Goal: Transaction & Acquisition: Purchase product/service

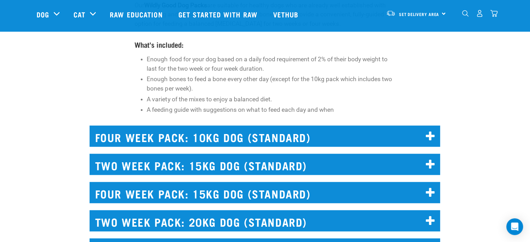
click at [481, 16] on img "dropdown navigation" at bounding box center [479, 13] width 7 height 7
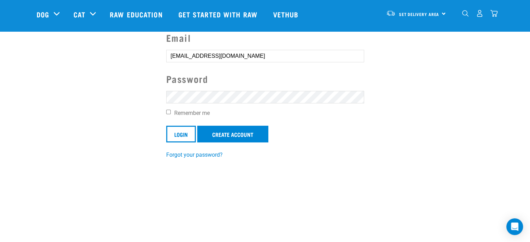
scroll to position [60, 0]
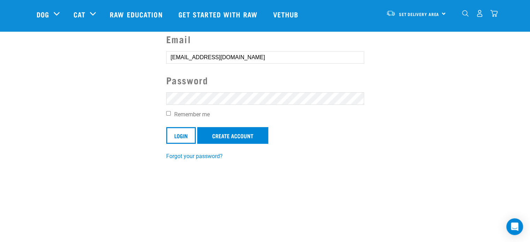
click at [170, 115] on label "Remember me" at bounding box center [265, 114] width 198 height 8
click at [170, 115] on input "Remember me" at bounding box center [168, 113] width 5 height 5
checkbox input "true"
click at [181, 135] on input "Login" at bounding box center [181, 135] width 30 height 17
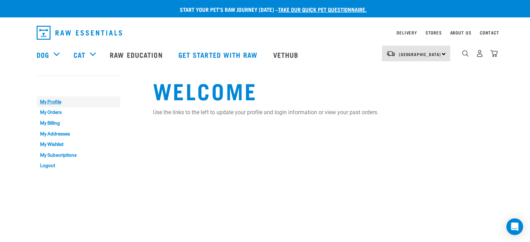
click at [56, 104] on link "My Profile" at bounding box center [79, 101] width 84 height 11
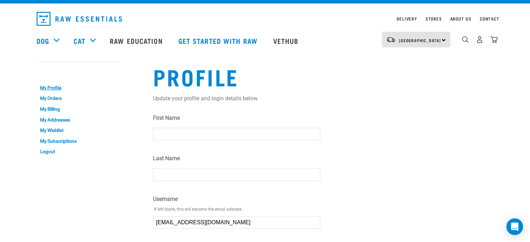
scroll to position [8, 0]
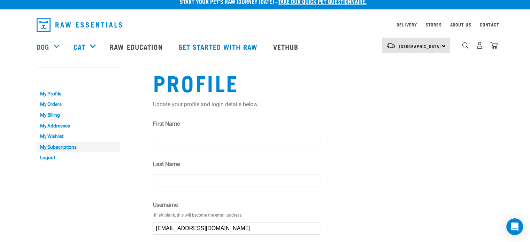
click at [71, 143] on link "My Subscriptions" at bounding box center [79, 147] width 84 height 11
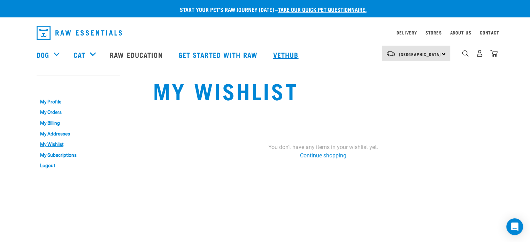
click at [277, 58] on link "Vethub" at bounding box center [286, 55] width 41 height 28
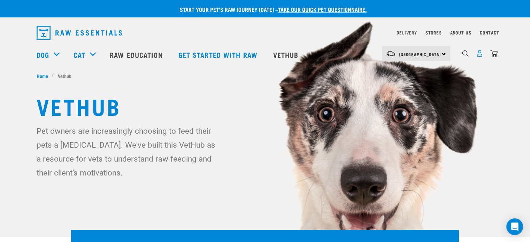
click at [479, 56] on img "dropdown navigation" at bounding box center [479, 53] width 7 height 7
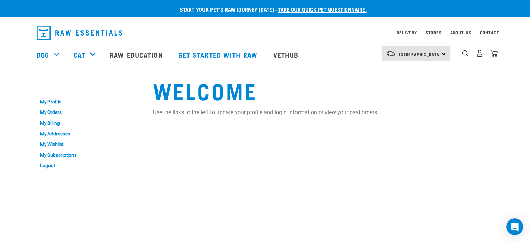
click at [67, 30] on img "dropdown navigation" at bounding box center [79, 33] width 85 height 14
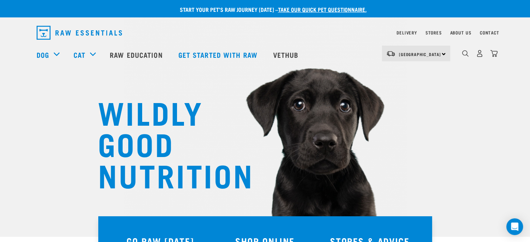
click at [395, 58] on div "South Island North Island South Island" at bounding box center [416, 54] width 68 height 16
click at [333, 33] on div "dropdown navigation" at bounding box center [203, 32] width 333 height 19
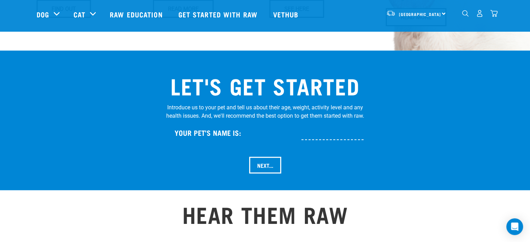
scroll to position [670, 0]
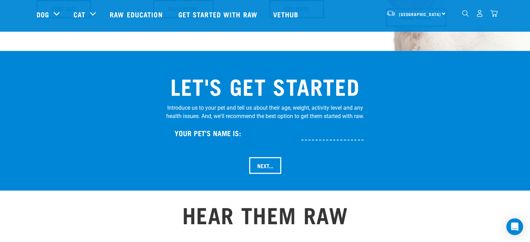
click at [343, 125] on input "text" at bounding box center [355, 133] width 108 height 16
type input "Uni"
click at [249, 157] on input "Next..." at bounding box center [265, 165] width 32 height 17
click at [266, 157] on input "Next..." at bounding box center [265, 165] width 32 height 17
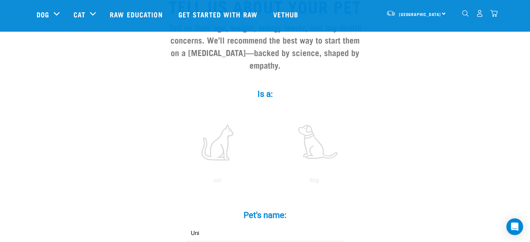
scroll to position [74, 0]
click at [224, 135] on label at bounding box center [217, 141] width 94 height 59
click at [169, 182] on input "radio" at bounding box center [169, 182] width 0 height 0
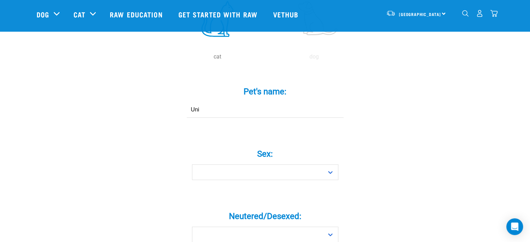
scroll to position [198, 0]
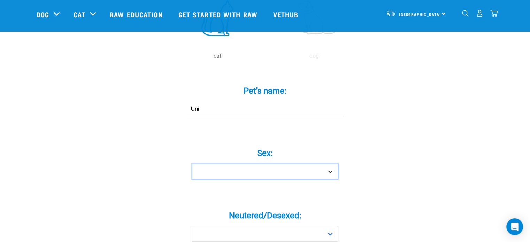
click at [324, 164] on select "Boy Girl" at bounding box center [265, 172] width 146 height 16
select select "boy"
click at [192, 164] on select "Boy Girl" at bounding box center [265, 172] width 146 height 16
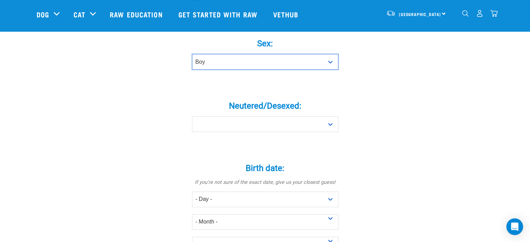
scroll to position [308, 0]
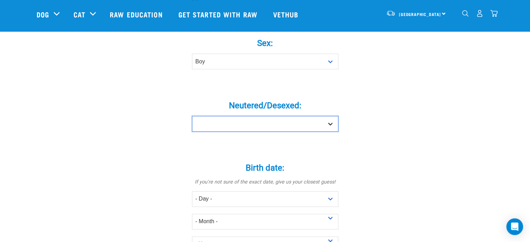
click at [333, 116] on select "Yes No" at bounding box center [265, 124] width 146 height 16
select select "yes"
click at [192, 116] on select "Yes No" at bounding box center [265, 124] width 146 height 16
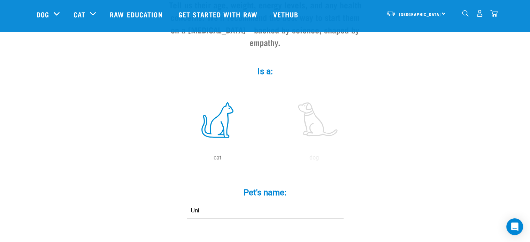
scroll to position [100, 0]
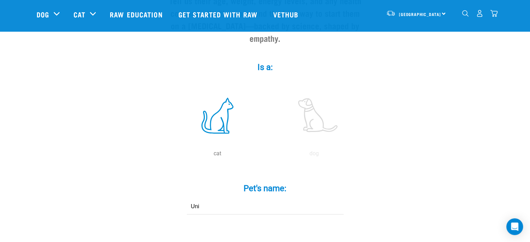
click at [211, 199] on input "Uni" at bounding box center [265, 207] width 157 height 16
type input "U"
type input "Guri"
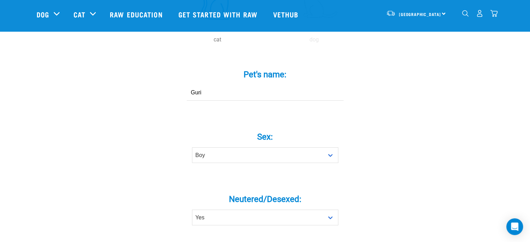
scroll to position [217, 0]
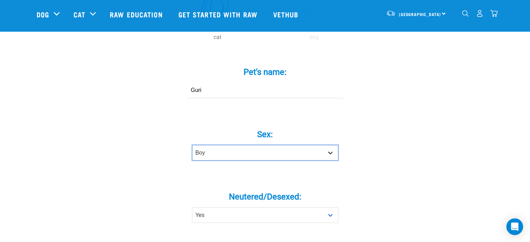
click at [224, 145] on select "Boy Girl" at bounding box center [265, 153] width 146 height 16
select select "girl"
click at [192, 145] on select "Boy Girl" at bounding box center [265, 153] width 146 height 16
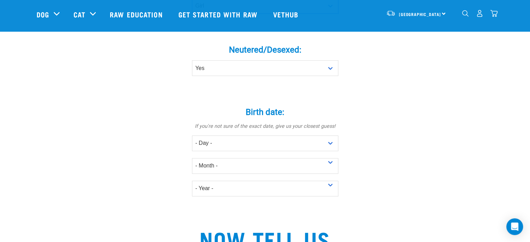
scroll to position [366, 0]
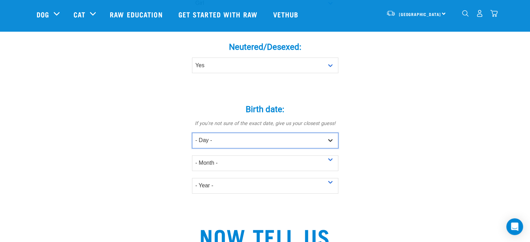
click at [249, 133] on select "- Day - 1 2 3 4 5 6 7 8 9 10 11 12 13 14 15 16 17 18 19 20 21 22 23 24 25 26 27" at bounding box center [265, 141] width 146 height 16
select select "1"
click at [192, 133] on select "- Day - 1 2 3 4 5 6 7 8 9 10 11 12 13 14 15 16 17 18 19 20 21 22 23 24 25 26 27" at bounding box center [265, 141] width 146 height 16
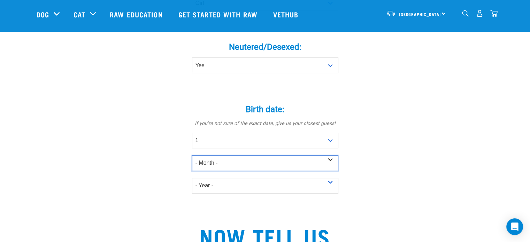
click at [219, 155] on select "- Month - January February March April May June July August September October N…" at bounding box center [265, 163] width 146 height 16
select select "December"
click at [192, 155] on select "- Month - January February March April May June July August September October N…" at bounding box center [265, 163] width 146 height 16
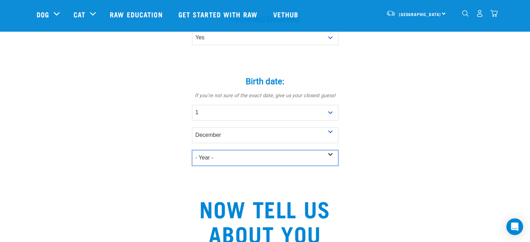
drag, startPoint x: 329, startPoint y: 146, endPoint x: 323, endPoint y: 146, distance: 5.9
click at [323, 150] on select "- Year - 2025 2024 2023 2022 2021 2020 2019 2018 2017 2016 2015 2014 2013 2012" at bounding box center [265, 158] width 146 height 16
click at [444, 68] on div "Tell us about your pet Tell us their age, weight, energy levels, and any health…" at bounding box center [265, 77] width 457 height 831
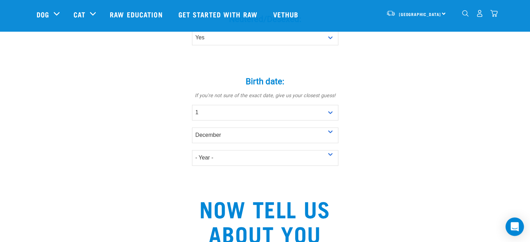
click at [513, 228] on icon "Open Intercom Messenger" at bounding box center [514, 226] width 8 height 9
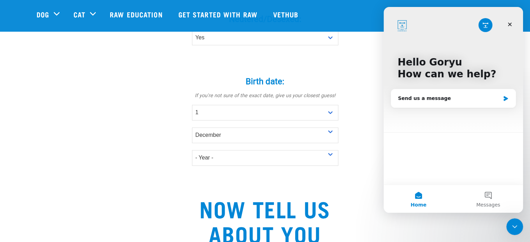
scroll to position [0, 0]
click at [457, 96] on div "Send us a message" at bounding box center [449, 98] width 102 height 7
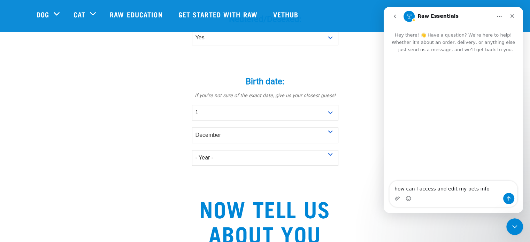
type textarea "how can I access and edit my pets info?"
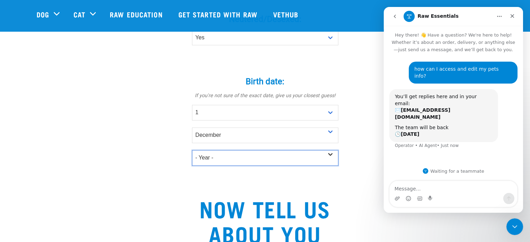
click at [326, 150] on select "- Year - 2025 2024 2023 2022 2021 2020 2019 2018 2017 2016 2015 2014 2013 2012" at bounding box center [265, 158] width 146 height 16
select select "2022"
click at [192, 150] on select "- Year - 2025 2024 2023 2022 2021 2020 2019 2018 2017 2016 2015 2014 2013 2012" at bounding box center [265, 158] width 146 height 16
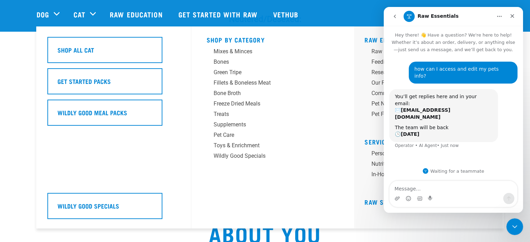
click at [246, 189] on div "Shop By Category Mixes & Minces Bones Green Tripe Treats" at bounding box center [272, 127] width 141 height 202
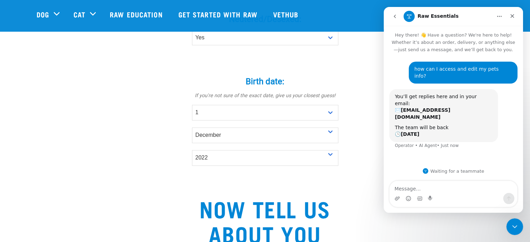
click at [498, 18] on icon "Home" at bounding box center [499, 17] width 6 height 6
click at [518, 18] on div "Close" at bounding box center [512, 16] width 13 height 13
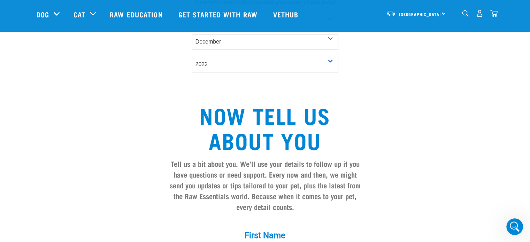
scroll to position [593, 0]
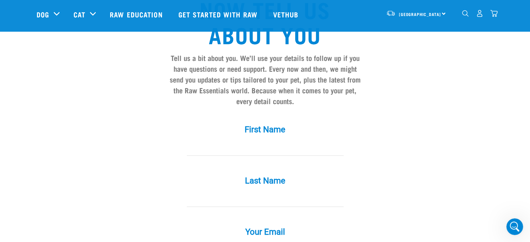
click at [293, 141] on input "First Name *" at bounding box center [265, 148] width 157 height 16
type input "Goryu"
type input "Yoshizaki"
type input "biggoryu@gmail.com"
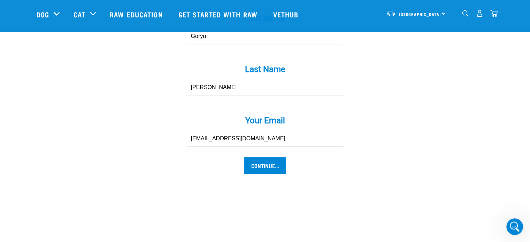
scroll to position [706, 0]
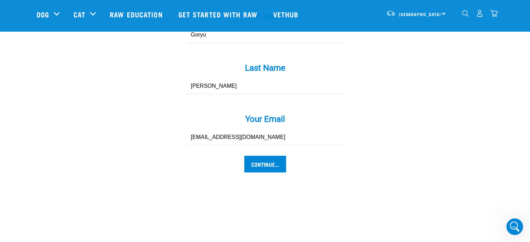
drag, startPoint x: 267, startPoint y: 149, endPoint x: 263, endPoint y: 173, distance: 24.3
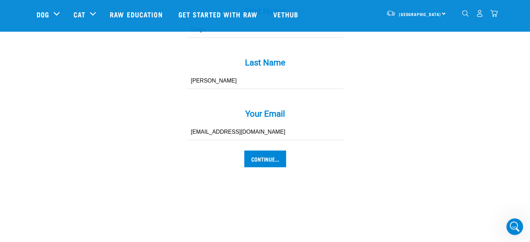
scroll to position [713, 0]
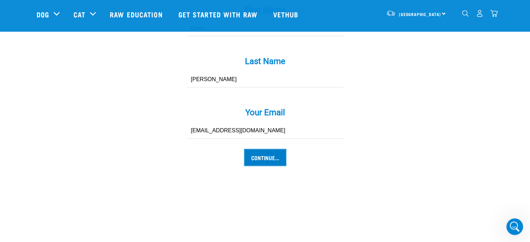
click at [269, 149] on input "Continue..." at bounding box center [265, 157] width 42 height 17
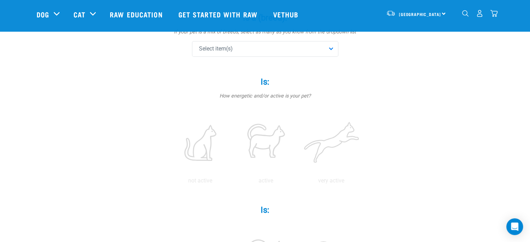
scroll to position [39, 0]
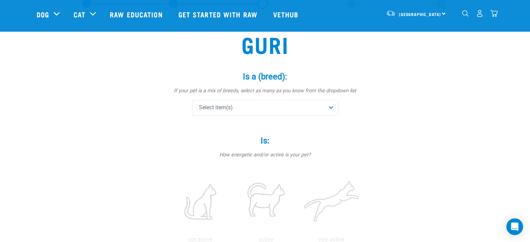
click at [331, 103] on div "Select item(s)" at bounding box center [265, 108] width 146 height 16
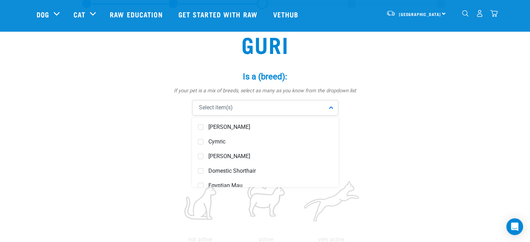
scroll to position [198, 0]
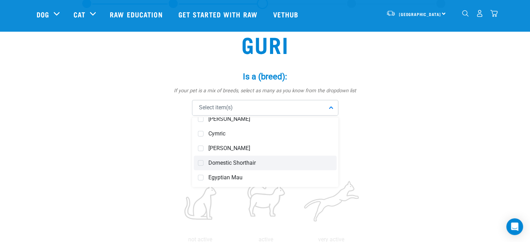
click at [203, 163] on span at bounding box center [201, 163] width 6 height 6
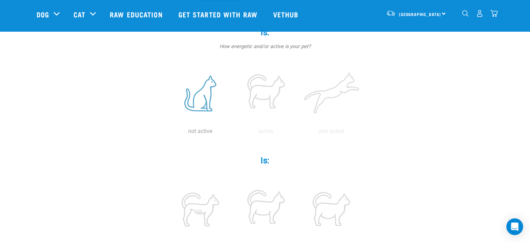
scroll to position [147, 0]
click at [209, 97] on label at bounding box center [200, 92] width 63 height 59
click at [167, 133] on input "radio" at bounding box center [167, 133] width 0 height 0
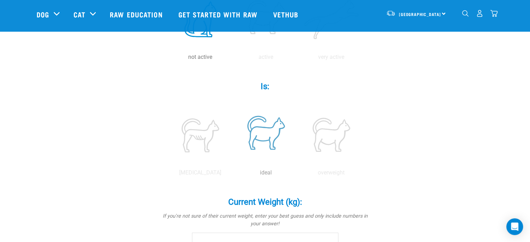
click at [261, 142] on label at bounding box center [265, 134] width 63 height 59
click at [233, 174] on input "radio" at bounding box center [233, 174] width 0 height 0
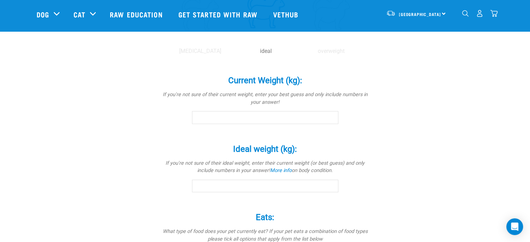
scroll to position [343, 0]
click at [264, 117] on input "Current Weight (kg): *" at bounding box center [265, 117] width 146 height 13
type input "4.1"
click at [393, 172] on div "Guri Is a (breed): * If your pet is a mix of breeds, select as many as you know…" at bounding box center [265, 34] width 457 height 643
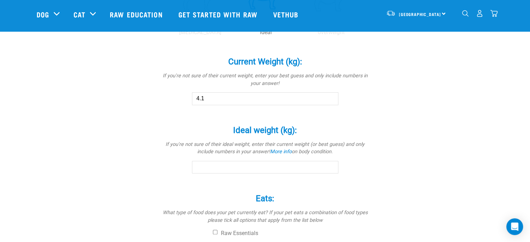
click at [318, 166] on input "Ideal weight (kg): *" at bounding box center [265, 167] width 146 height 13
type input "4.1"
click at [376, 169] on div "Guri Is a (breed): * If your pet is a mix of breeds, select as many as you know…" at bounding box center [265, 16] width 457 height 643
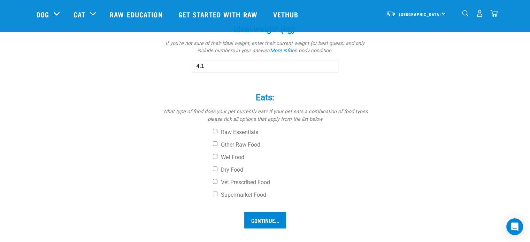
scroll to position [464, 0]
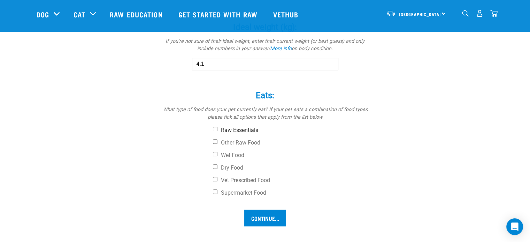
click at [213, 130] on input "Raw Essentials" at bounding box center [215, 129] width 5 height 5
checkbox input "true"
click at [215, 139] on input "Other Raw Food" at bounding box center [215, 141] width 5 height 5
checkbox input "true"
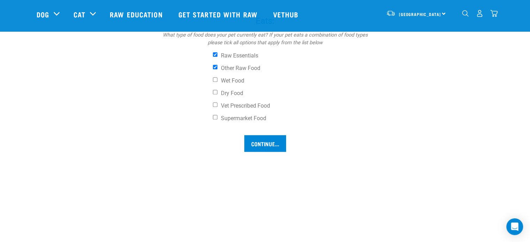
scroll to position [540, 0]
click at [263, 144] on input "Continue..." at bounding box center [265, 142] width 42 height 17
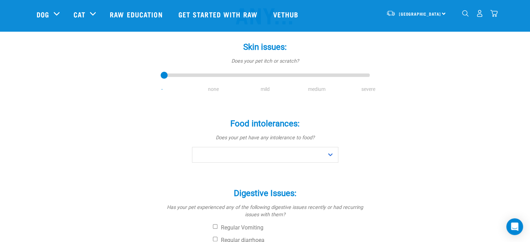
scroll to position [93, 0]
click at [273, 157] on select "No Yes" at bounding box center [265, 155] width 146 height 16
select select "no"
click at [192, 147] on select "No Yes" at bounding box center [265, 155] width 146 height 16
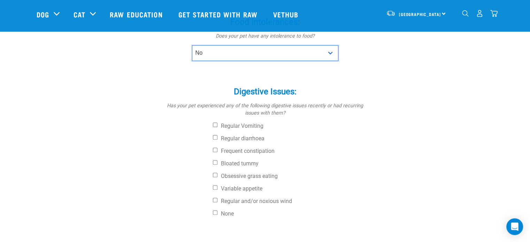
scroll to position [202, 0]
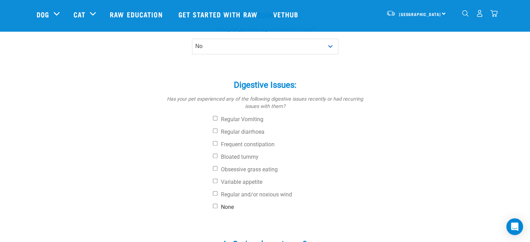
click at [213, 209] on label "None" at bounding box center [291, 207] width 157 height 7
click at [213, 208] on input "None" at bounding box center [215, 206] width 5 height 5
checkbox input "true"
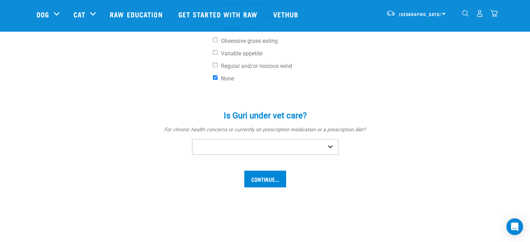
scroll to position [331, 0]
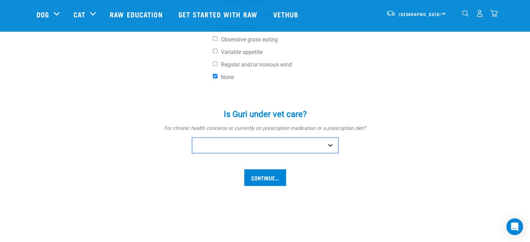
click at [319, 141] on select "No Yes" at bounding box center [265, 146] width 146 height 16
select select "no"
click at [192, 138] on select "No Yes" at bounding box center [265, 146] width 146 height 16
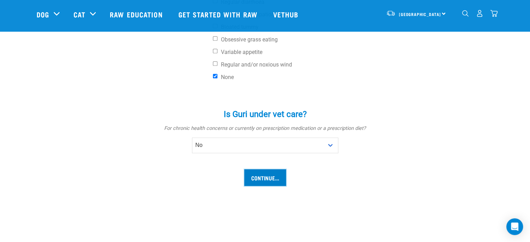
click at [274, 183] on input "Continue..." at bounding box center [265, 177] width 42 height 17
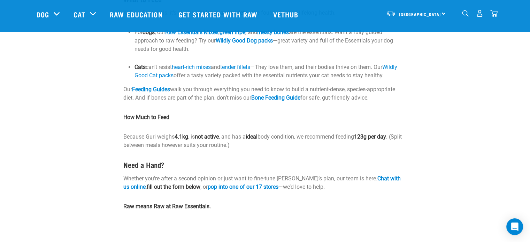
scroll to position [147, 0]
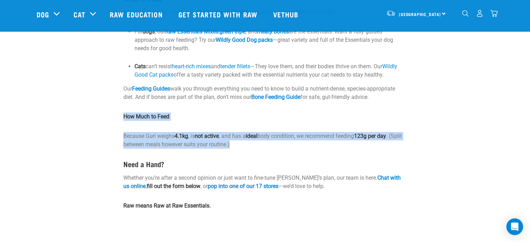
drag, startPoint x: 123, startPoint y: 114, endPoint x: 249, endPoint y: 148, distance: 130.6
click at [249, 148] on div "You're already feeding raw—amazing! Let’s take it to the next level. What to Fe…" at bounding box center [264, 87] width 283 height 243
copy div "How Much to Feed Because Guri weighs 4.1kg , is not active , and has a ideal bo…"
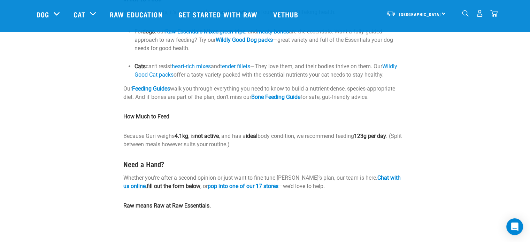
click at [305, 210] on p "Raw means Raw at Raw Essentials." at bounding box center [264, 206] width 283 height 8
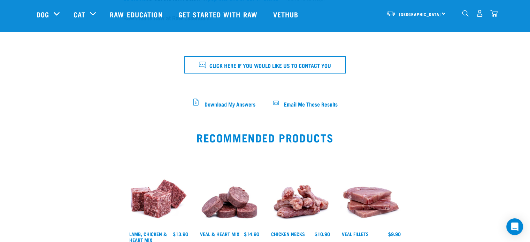
scroll to position [334, 0]
drag, startPoint x: 219, startPoint y: 102, endPoint x: 161, endPoint y: 111, distance: 58.8
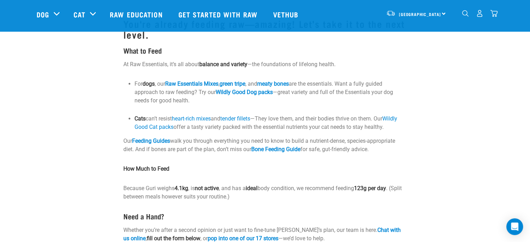
scroll to position [0, 0]
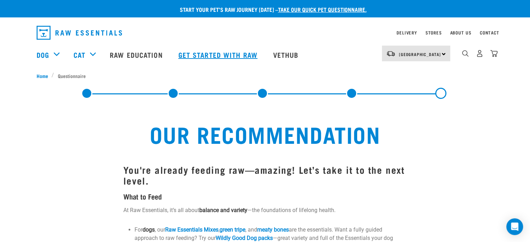
click at [242, 50] on link "Get started with Raw" at bounding box center [218, 55] width 95 height 28
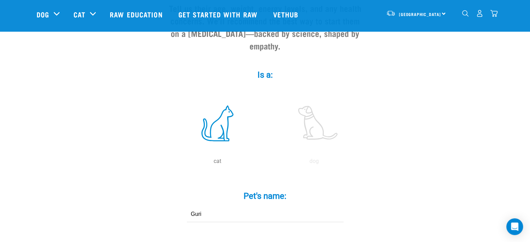
scroll to position [92, 0]
drag, startPoint x: 218, startPoint y: 202, endPoint x: 150, endPoint y: 177, distance: 71.9
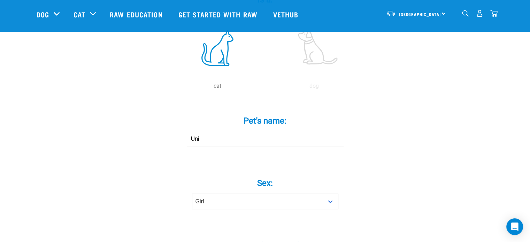
scroll to position [248, 0]
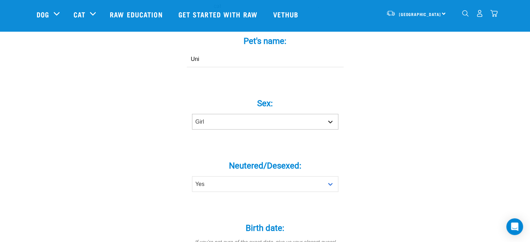
type input "Uni"
click at [274, 114] on select "Boy Girl" at bounding box center [265, 122] width 146 height 16
select select "boy"
click at [192, 114] on select "Boy Girl" at bounding box center [265, 122] width 146 height 16
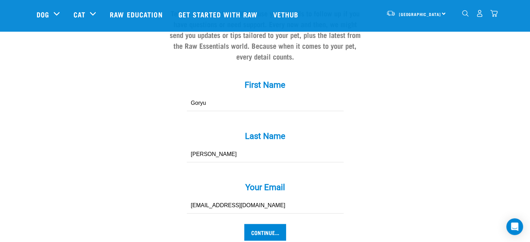
scroll to position [720, 0]
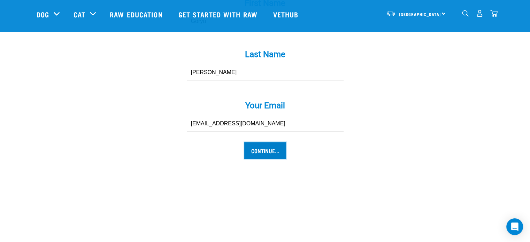
click at [269, 142] on input "Continue..." at bounding box center [265, 150] width 42 height 17
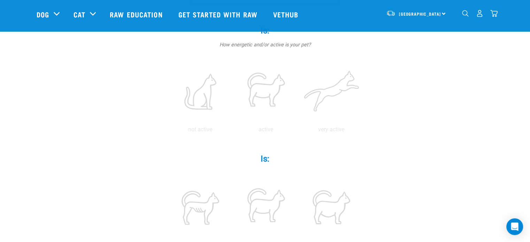
scroll to position [153, 0]
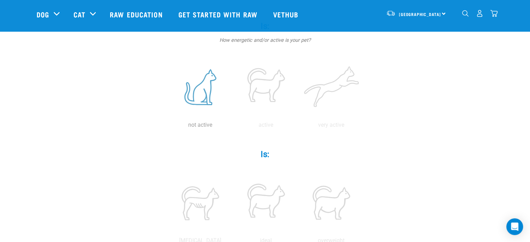
click at [200, 97] on label at bounding box center [200, 86] width 63 height 59
click at [167, 127] on input "radio" at bounding box center [167, 127] width 0 height 0
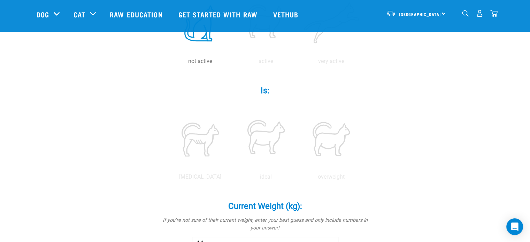
scroll to position [217, 0]
click at [263, 128] on label at bounding box center [265, 138] width 63 height 59
click at [233, 178] on input "radio" at bounding box center [233, 178] width 0 height 0
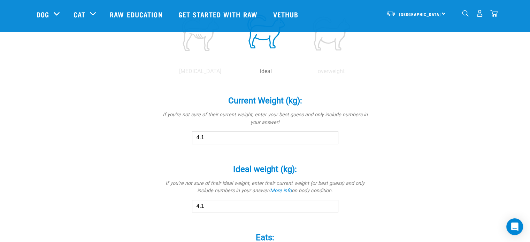
scroll to position [323, 0]
click at [219, 142] on input "4.1" at bounding box center [265, 137] width 146 height 13
type input "4.9"
click at [216, 204] on input "4.1" at bounding box center [265, 206] width 146 height 13
type input "4.9"
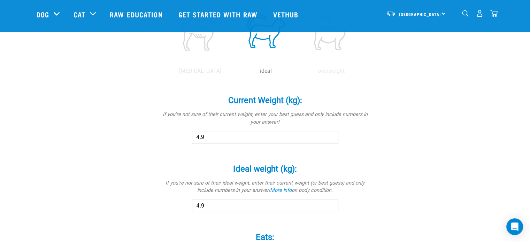
click at [102, 204] on div "Uni Is a (breed): * If your pet is a mix of breeds, select as many as you know …" at bounding box center [265, 54] width 457 height 643
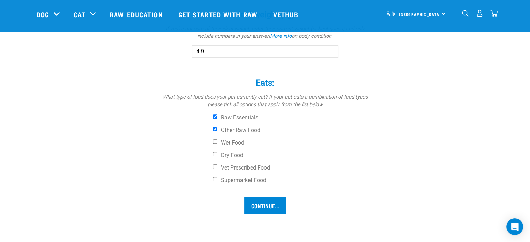
scroll to position [477, 0]
click at [279, 205] on input "Continue..." at bounding box center [265, 205] width 42 height 17
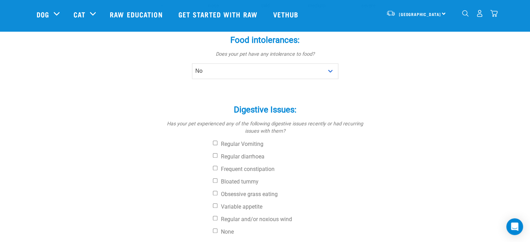
scroll to position [308, 0]
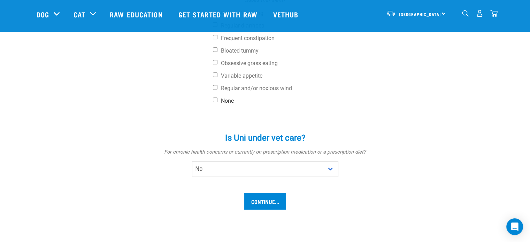
click at [216, 100] on input "None" at bounding box center [215, 99] width 5 height 5
checkbox input "true"
click at [260, 199] on input "Continue..." at bounding box center [265, 201] width 42 height 17
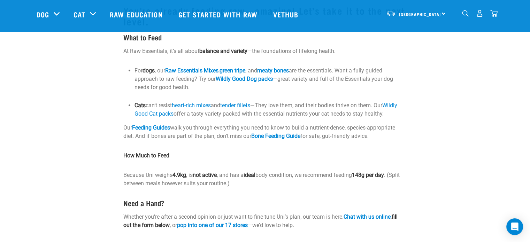
scroll to position [144, 0]
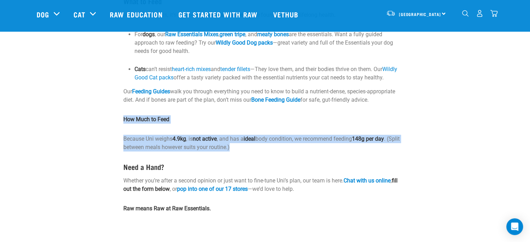
drag, startPoint x: 123, startPoint y: 116, endPoint x: 249, endPoint y: 149, distance: 130.5
click at [249, 149] on div "You're already feeding raw—amazing! Let’s take it to the next level. What to Fe…" at bounding box center [264, 131] width 291 height 359
copy div "How Much to Feed Because Uni weighs 4.9kg , is not active , and has a ideal bod…"
click at [249, 149] on p "Because Uni weighs 4.9kg , is not active , and has a ideal body condition, we r…" at bounding box center [264, 143] width 283 height 17
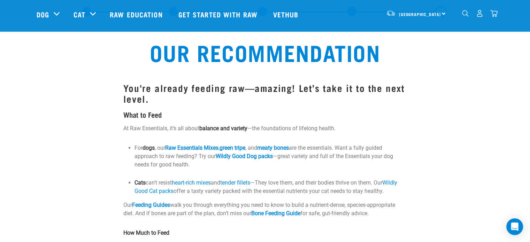
scroll to position [0, 0]
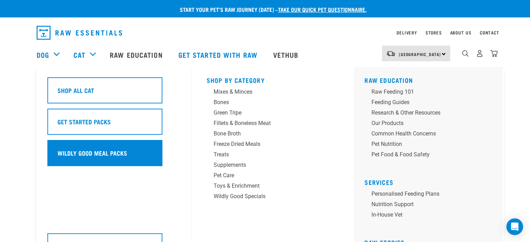
click at [88, 152] on h5 "Wildly Good Meal Packs" at bounding box center [92, 152] width 70 height 9
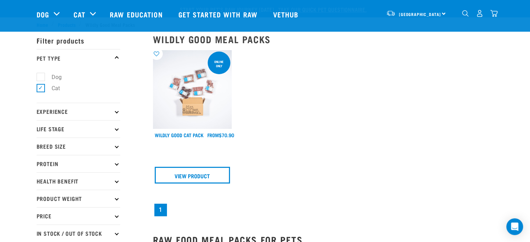
scroll to position [54, 0]
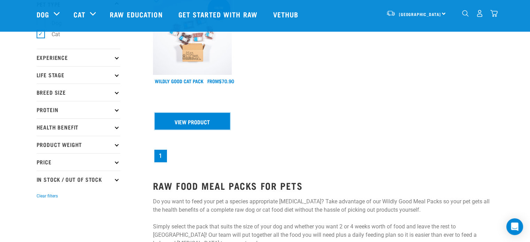
click at [192, 125] on link "View Product" at bounding box center [193, 121] width 76 height 17
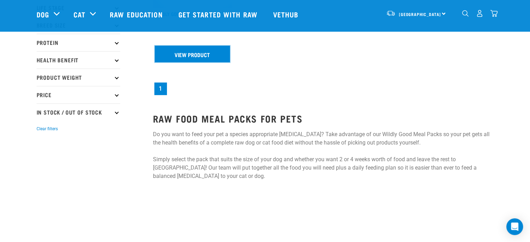
scroll to position [19, 0]
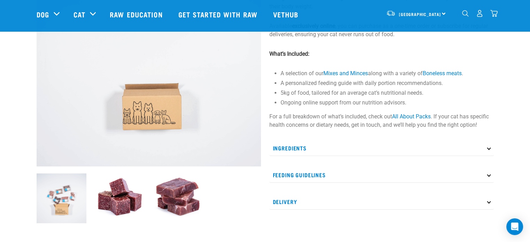
scroll to position [121, 0]
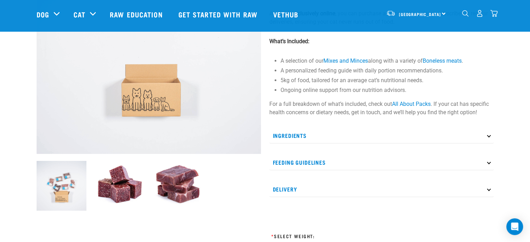
click at [486, 135] on p "Ingredients" at bounding box center [381, 136] width 224 height 16
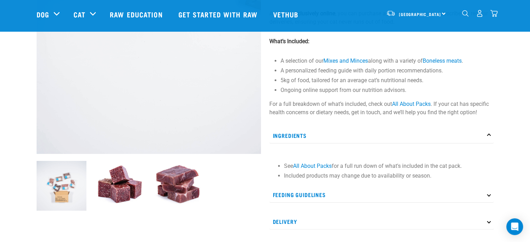
click at [486, 135] on p "Ingredients" at bounding box center [381, 136] width 224 height 16
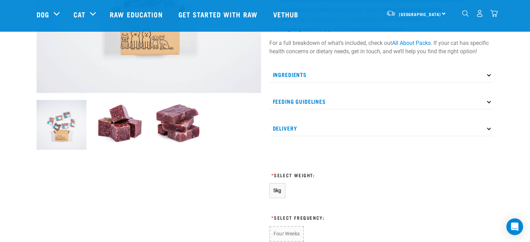
scroll to position [182, 0]
click at [483, 136] on div "Wildly Good Cat Pack Our Wildly Good Cat Pack makes raw feeding simple, providi…" at bounding box center [381, 119] width 233 height 521
click at [488, 128] on icon at bounding box center [488, 128] width 4 height 4
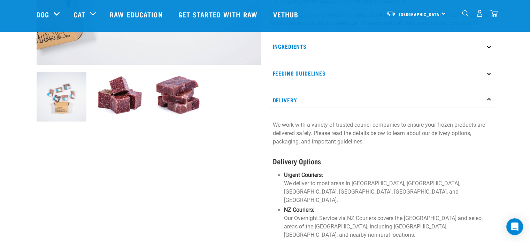
scroll to position [210, 0]
click at [487, 99] on icon at bounding box center [488, 100] width 4 height 4
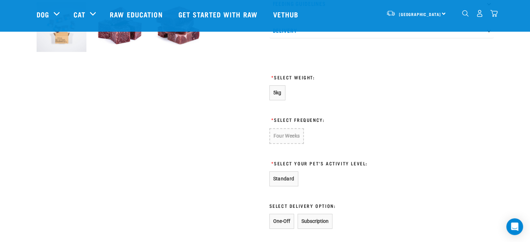
scroll to position [280, 0]
click at [272, 87] on button "5kg" at bounding box center [277, 92] width 16 height 15
click at [279, 93] on span "5kg" at bounding box center [277, 93] width 8 height 6
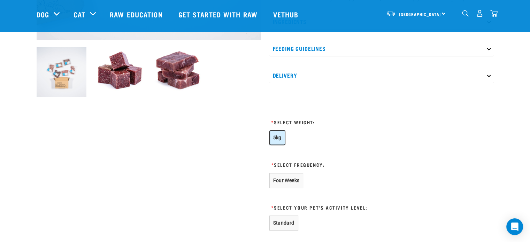
scroll to position [268, 0]
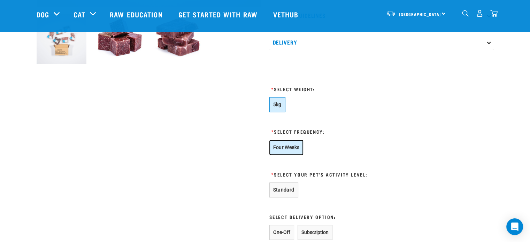
click at [292, 148] on button "Four Weeks" at bounding box center [286, 147] width 34 height 15
click at [339, 148] on div "Four Weeks" at bounding box center [347, 147] width 157 height 15
click at [293, 149] on button "Four Weeks" at bounding box center [286, 147] width 34 height 15
click at [347, 111] on div "5kg" at bounding box center [347, 104] width 157 height 15
click at [289, 142] on button "Four Weeks" at bounding box center [286, 147] width 34 height 15
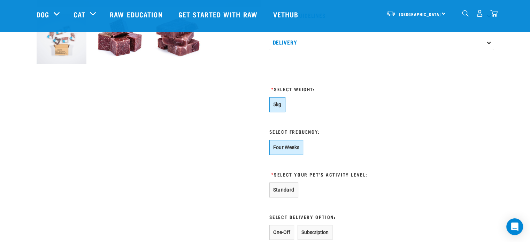
click at [335, 121] on form "5kg * Select Frequency: Four Weeks * One-Off Price: $0" at bounding box center [347, 188] width 157 height 183
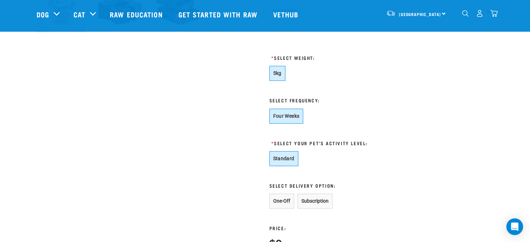
scroll to position [299, 0]
click at [289, 163] on button "Standard" at bounding box center [283, 158] width 29 height 15
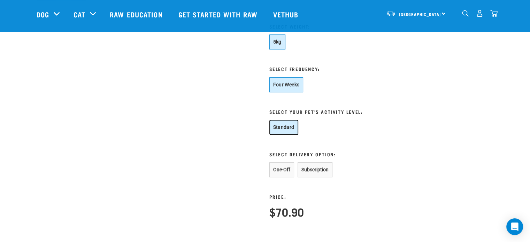
scroll to position [331, 0]
click at [325, 168] on button "Subscription" at bounding box center [314, 169] width 35 height 15
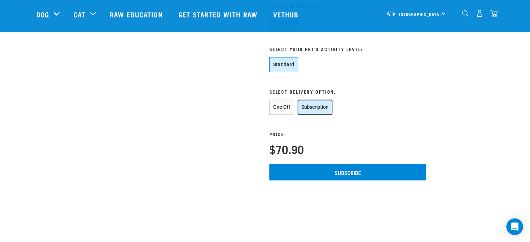
scroll to position [394, 0]
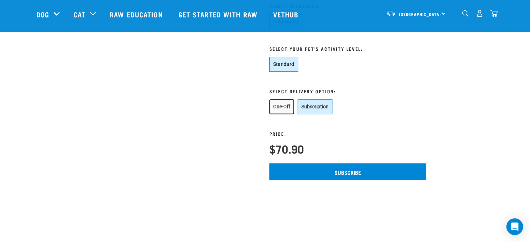
click at [280, 102] on button "One-Off" at bounding box center [281, 106] width 25 height 15
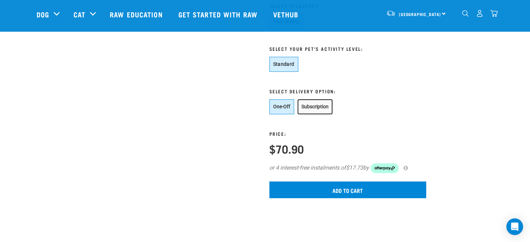
click at [317, 106] on button "Subscription" at bounding box center [314, 106] width 35 height 15
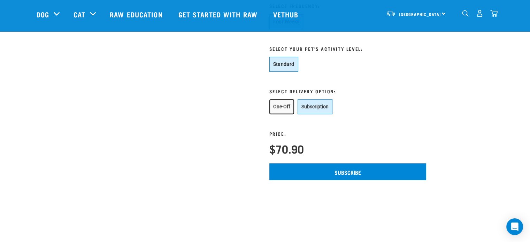
click at [278, 105] on button "One-Off" at bounding box center [281, 106] width 25 height 15
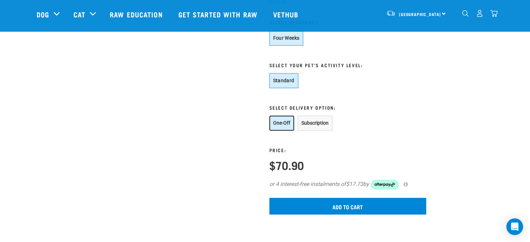
scroll to position [378, 0]
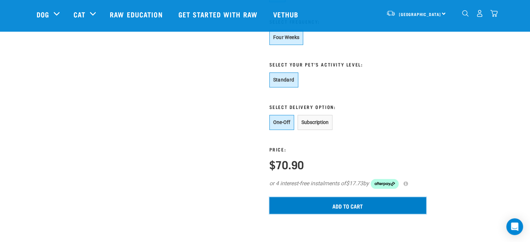
click at [273, 208] on input "Add to cart" at bounding box center [347, 205] width 157 height 17
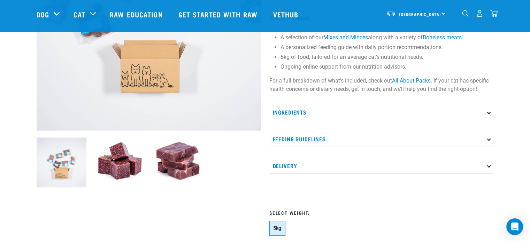
scroll to position [144, 0]
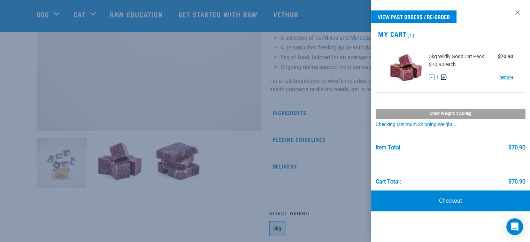
click at [445, 78] on button "+" at bounding box center [443, 78] width 6 height 6
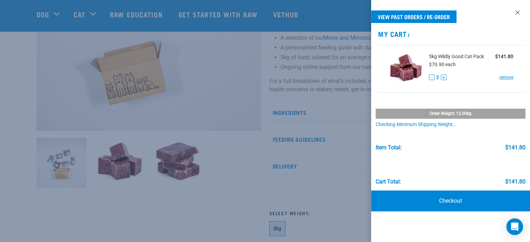
click at [250, 86] on div at bounding box center [265, 121] width 530 height 242
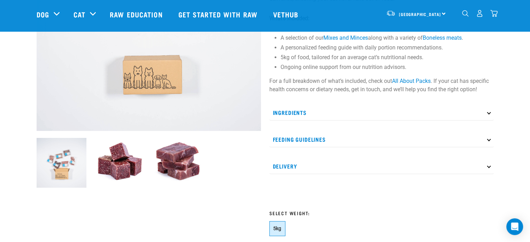
scroll to position [0, 0]
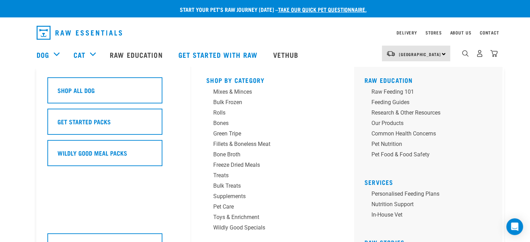
click at [54, 55] on div "Dog" at bounding box center [52, 55] width 30 height 28
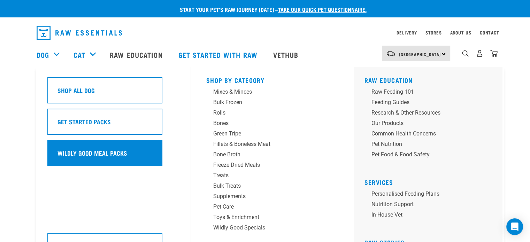
click at [71, 156] on h5 "Wildly Good Meal Packs" at bounding box center [92, 152] width 70 height 9
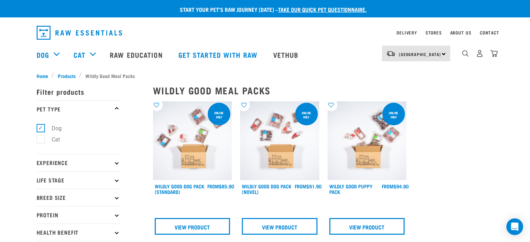
click at [202, 149] on img at bounding box center [192, 140] width 79 height 79
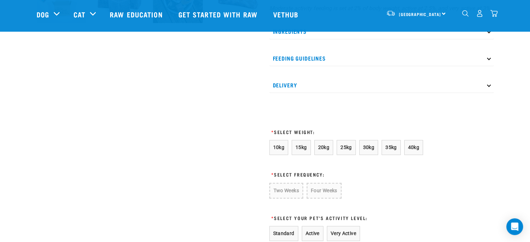
scroll to position [309, 0]
click at [281, 150] on span "10kg" at bounding box center [278, 147] width 11 height 6
click at [339, 198] on button "Four Weeks" at bounding box center [323, 190] width 34 height 16
click at [318, 198] on button "Four Weeks" at bounding box center [323, 190] width 34 height 16
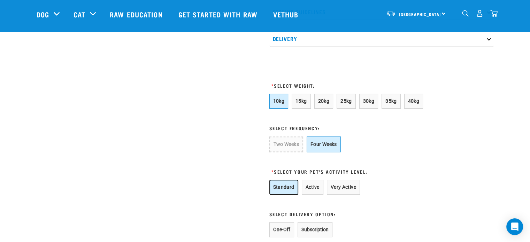
click at [292, 195] on button "Standard" at bounding box center [283, 187] width 29 height 15
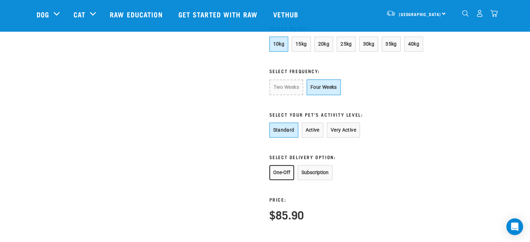
click at [279, 178] on button "One-Off" at bounding box center [281, 172] width 25 height 15
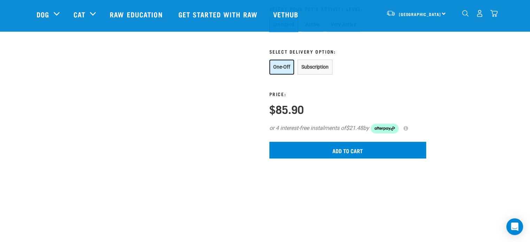
scroll to position [519, 0]
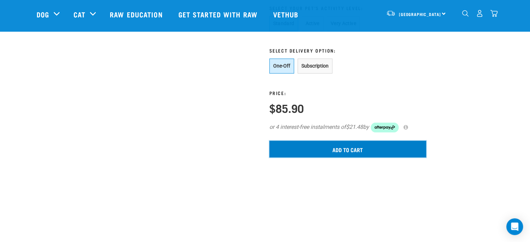
click at [385, 157] on input "Add to cart" at bounding box center [347, 149] width 157 height 17
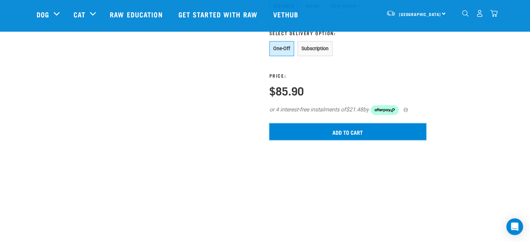
scroll to position [537, 0]
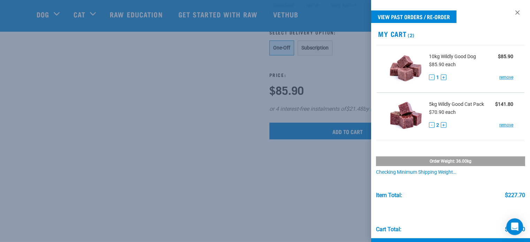
click at [226, 131] on div at bounding box center [265, 121] width 530 height 242
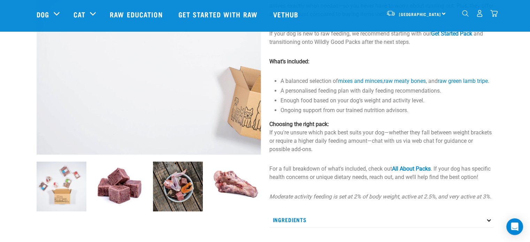
scroll to position [0, 0]
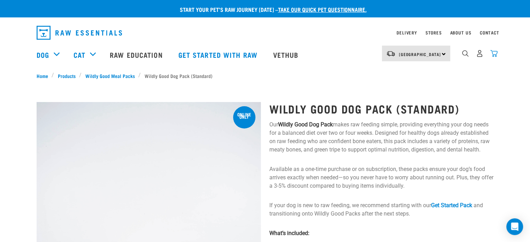
click at [494, 56] on img "dropdown navigation" at bounding box center [493, 53] width 7 height 7
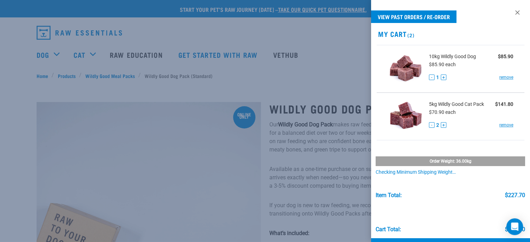
click at [439, 171] on div "Checking minimum shipping weight…" at bounding box center [449, 173] width 149 height 6
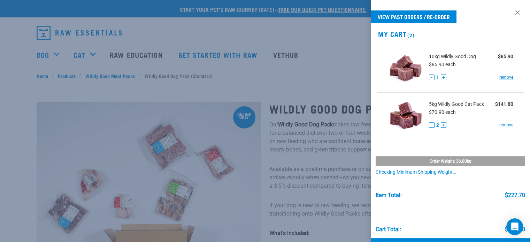
click at [435, 174] on div "Checking minimum shipping weight…" at bounding box center [449, 173] width 149 height 6
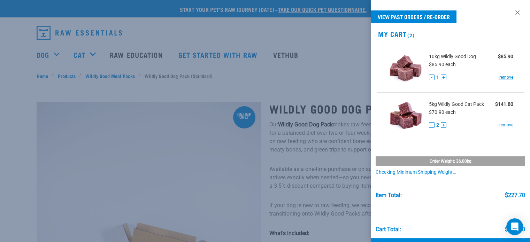
click at [443, 157] on div "Order weight: 36.00kg" at bounding box center [449, 161] width 149 height 10
click at [430, 172] on div "Checking minimum shipping weight…" at bounding box center [449, 173] width 149 height 6
click at [448, 172] on div "Checking minimum shipping weight…" at bounding box center [449, 173] width 149 height 6
click at [401, 168] on div "Order weight: 36.00kg Checking minimum shipping weight…" at bounding box center [449, 160] width 149 height 29
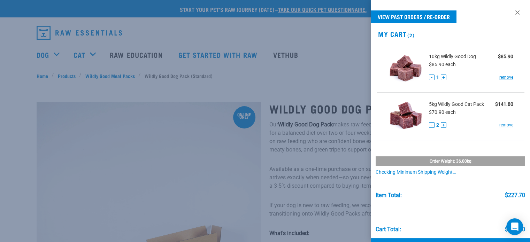
click at [386, 174] on div "Checking minimum shipping weight…" at bounding box center [449, 173] width 149 height 6
drag, startPoint x: 285, startPoint y: 145, endPoint x: 285, endPoint y: 139, distance: 6.3
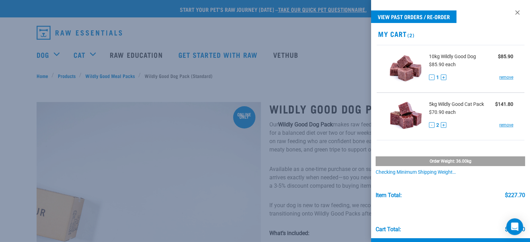
click at [285, 139] on div at bounding box center [265, 121] width 530 height 242
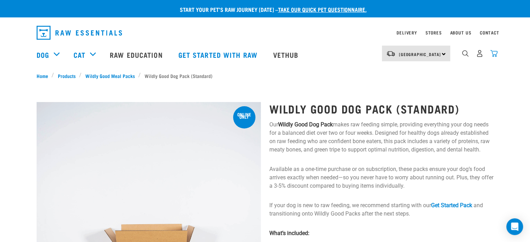
click at [497, 56] on div "South Island North Island South Island Dog Shop All Dog Get Started Packs 2" at bounding box center [265, 55] width 468 height 28
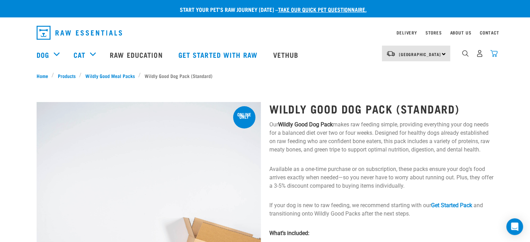
click at [497, 56] on div "South Island North Island South Island Dog Shop All Dog Get Started Packs 2" at bounding box center [265, 55] width 468 height 28
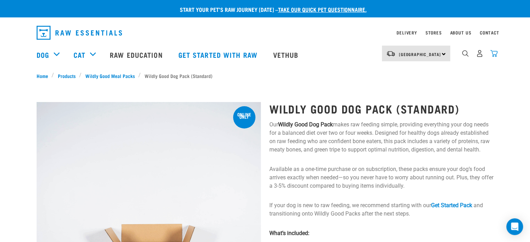
click at [493, 57] on img "dropdown navigation" at bounding box center [493, 53] width 7 height 7
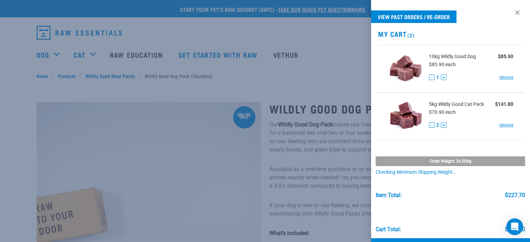
scroll to position [25, 0]
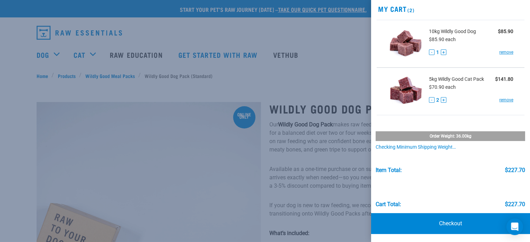
click at [469, 153] on div "Order weight: 36.00kg Checking minimum shipping weight… Item Total: $227.70 Car…" at bounding box center [450, 164] width 159 height 87
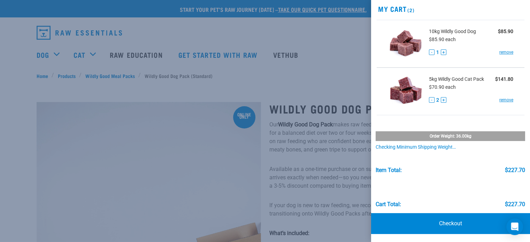
click at [468, 133] on div "Order weight: 36.00kg" at bounding box center [449, 136] width 149 height 10
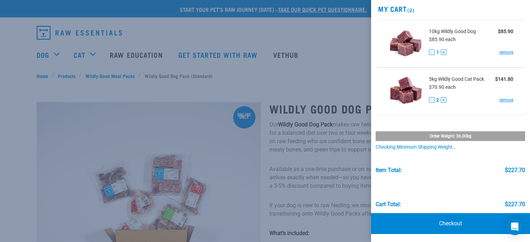
click at [511, 193] on div "Cart total: $227.70" at bounding box center [449, 190] width 149 height 34
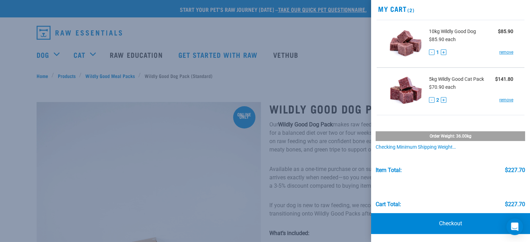
click at [505, 169] on div "$227.70" at bounding box center [515, 170] width 20 height 6
click at [449, 221] on link "Checkout" at bounding box center [450, 223] width 159 height 21
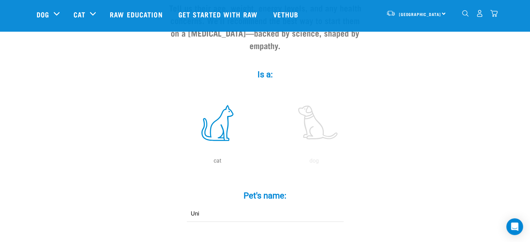
scroll to position [93, 0]
click at [320, 124] on label at bounding box center [314, 122] width 94 height 59
click at [266, 162] on input "radio" at bounding box center [266, 162] width 0 height 0
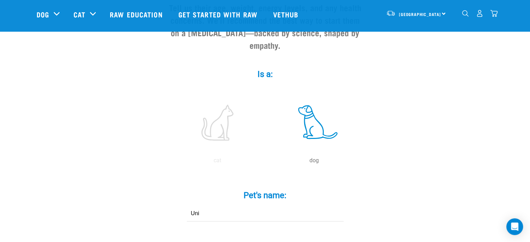
drag, startPoint x: 229, startPoint y: 197, endPoint x: 157, endPoint y: 175, distance: 76.0
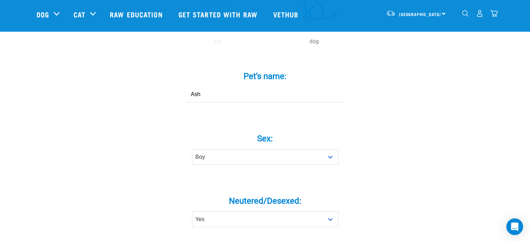
type input "Ash"
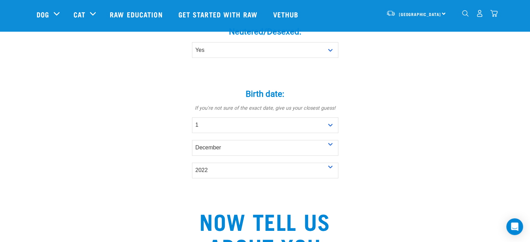
scroll to position [383, 0]
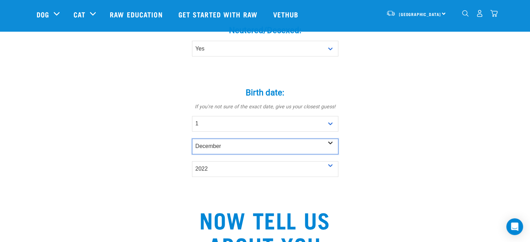
click at [322, 139] on select "- Month - January February March April May June July August September October N…" at bounding box center [265, 147] width 146 height 16
select select "May"
click at [192, 139] on select "- Month - January February March April May June July August September October N…" at bounding box center [265, 147] width 146 height 16
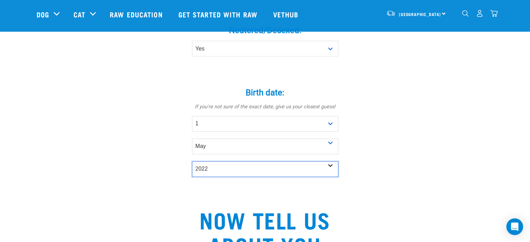
click at [293, 161] on select "- Year - 2025 2024 2023 2022 2021 2020 2019 2018 2017 2016 2015 2014 2013 2012" at bounding box center [265, 169] width 146 height 16
click at [150, 129] on div "Tell us about your pet Tell us their age, weight, energy levels, and any health…" at bounding box center [265, 88] width 457 height 831
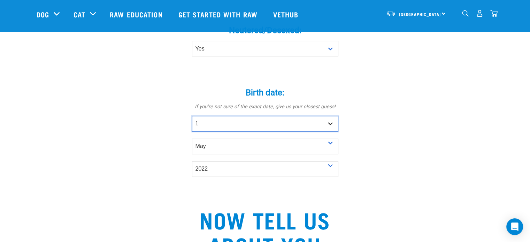
click at [229, 116] on select "- Day - 1 2 3 4 5 6 7 8 9 10 11 12 13 14 15 16 17 18 19 20 21 22 23 24 25 26 27" at bounding box center [265, 124] width 146 height 16
select select "28"
click at [192, 116] on select "- Day - 1 2 3 4 5 6 7 8 9 10 11 12 13 14 15 16 17 18 19 20 21 22 23 24 25 26 27" at bounding box center [265, 124] width 146 height 16
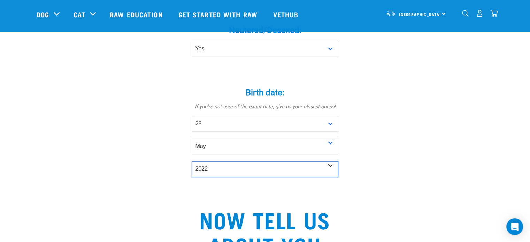
click at [326, 161] on select "- Year - 2025 2024 2023 2022 2021 2020 2019 2018 2017 2016 2015 2014 2013 2012" at bounding box center [265, 169] width 146 height 16
select select "2017"
click at [192, 161] on select "- Year - 2025 2024 2023 2022 2021 2020 2019 2018 2017 2016 2015 2014 2013 2012" at bounding box center [265, 169] width 146 height 16
drag, startPoint x: 381, startPoint y: 162, endPoint x: 366, endPoint y: 201, distance: 42.0
click at [366, 201] on div "Tell us about your pet Tell us their age, weight, energy levels, and any health…" at bounding box center [265, 91] width 209 height 808
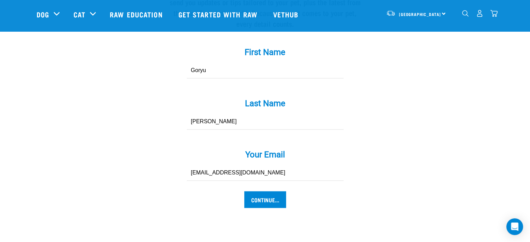
scroll to position [670, 0]
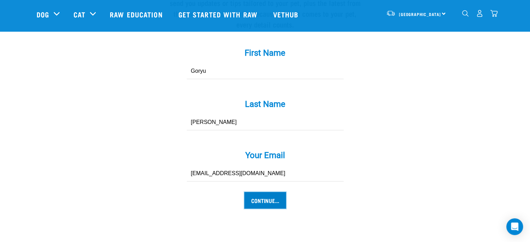
click at [278, 192] on input "Continue..." at bounding box center [265, 200] width 42 height 17
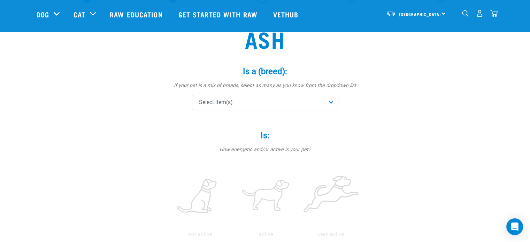
scroll to position [44, 0]
click at [319, 104] on div "Select item(s)" at bounding box center [265, 102] width 146 height 16
click at [283, 120] on input "text" at bounding box center [265, 122] width 143 height 16
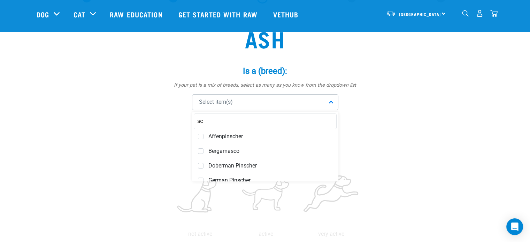
type input "s"
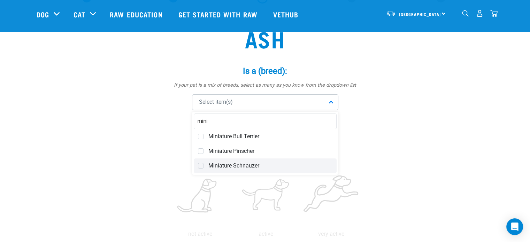
type input "mini"
click at [252, 169] on div "Miniature Schnauzer" at bounding box center [265, 165] width 143 height 15
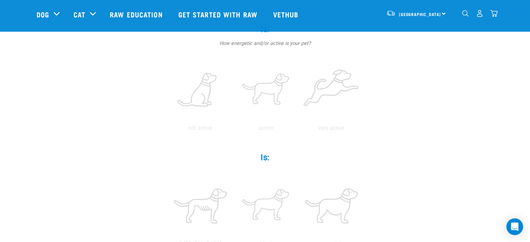
scroll to position [150, 0]
click at [270, 93] on label at bounding box center [265, 89] width 63 height 59
click at [233, 130] on input "radio" at bounding box center [233, 130] width 0 height 0
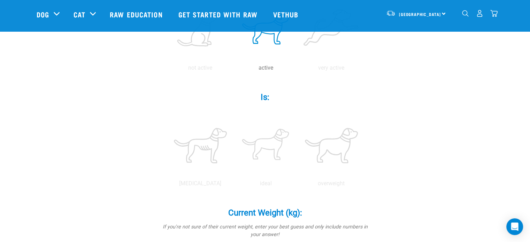
scroll to position [210, 0]
click at [270, 141] on label at bounding box center [265, 145] width 63 height 59
click at [233, 185] on input "radio" at bounding box center [233, 185] width 0 height 0
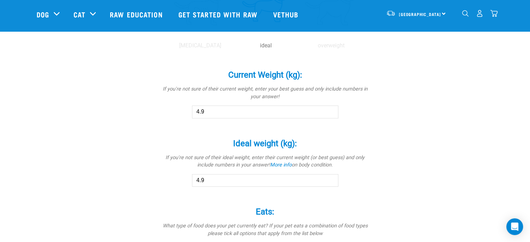
scroll to position [350, 0]
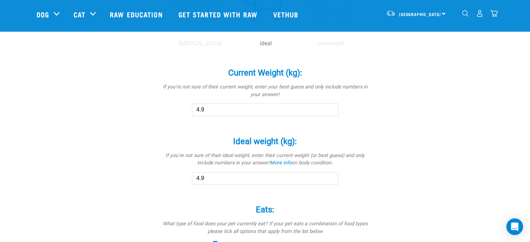
drag, startPoint x: 218, startPoint y: 110, endPoint x: 155, endPoint y: 97, distance: 64.3
click at [155, 97] on div "Ash Is a (breed): * If your pet is a mix of breeds, select as many as you know …" at bounding box center [265, 27] width 457 height 643
type input "8.7"
drag, startPoint x: 209, startPoint y: 181, endPoint x: 153, endPoint y: 167, distance: 57.8
click at [153, 167] on div "Ash Is a (breed): * If your pet is a mix of breeds, select as many as you know …" at bounding box center [265, 27] width 457 height 643
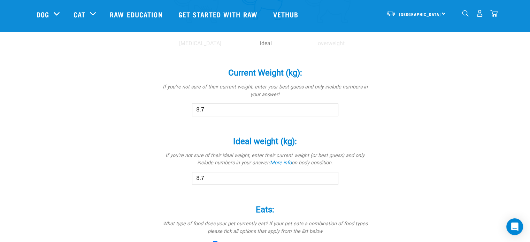
type input "8.7"
click at [48, 136] on div "Ash Is a (breed): * If your pet is a mix of breeds, select as many as you know …" at bounding box center [265, 27] width 457 height 643
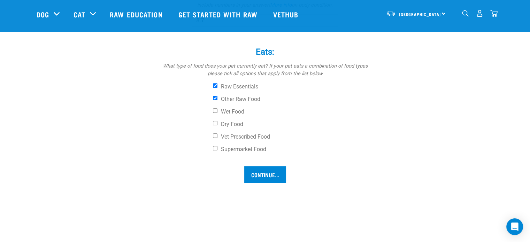
scroll to position [508, 0]
click at [276, 178] on input "Continue..." at bounding box center [265, 174] width 42 height 17
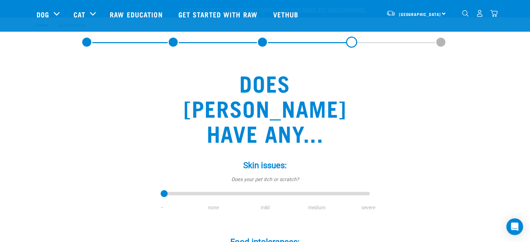
scroll to position [88, 0]
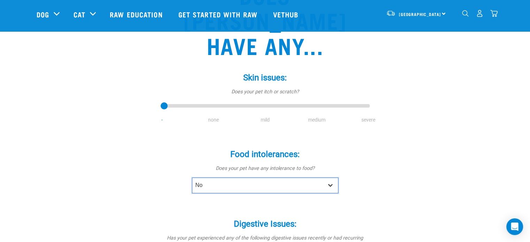
click at [281, 178] on select "No Yes" at bounding box center [265, 186] width 146 height 16
click at [355, 165] on p "Does your pet have any intolerance to food?" at bounding box center [265, 169] width 209 height 8
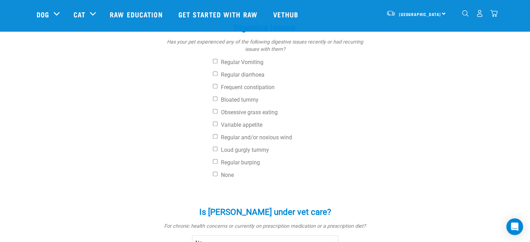
scroll to position [286, 0]
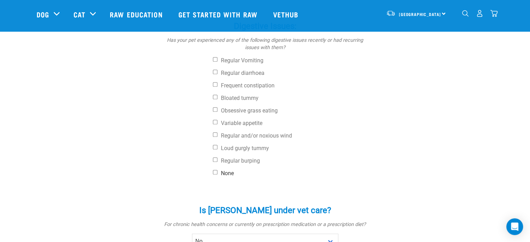
click at [218, 170] on label "None" at bounding box center [291, 173] width 157 height 7
click at [217, 170] on input "None" at bounding box center [215, 172] width 5 height 5
checkbox input "true"
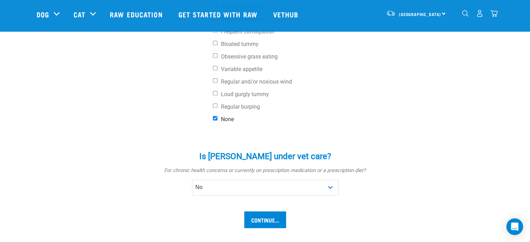
scroll to position [340, 0]
click at [256, 211] on input "Continue..." at bounding box center [265, 219] width 42 height 17
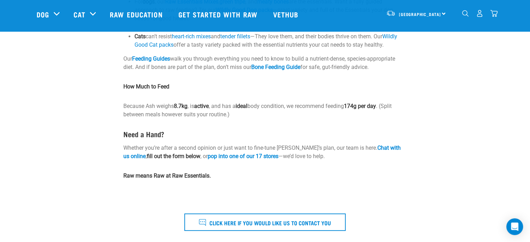
scroll to position [175, 0]
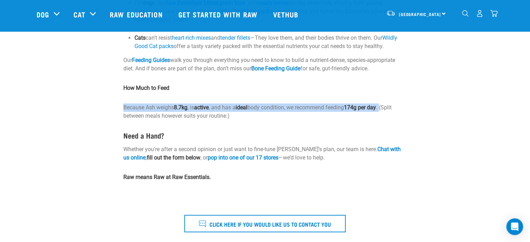
drag, startPoint x: 123, startPoint y: 107, endPoint x: 387, endPoint y: 107, distance: 263.9
click at [387, 107] on p "Because [PERSON_NAME] weighs 8.7kg , is active , and has a ideal body condition…" at bounding box center [264, 111] width 283 height 17
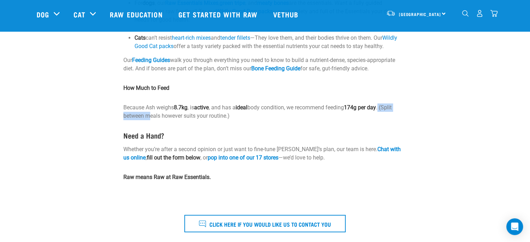
drag, startPoint x: 386, startPoint y: 107, endPoint x: 149, endPoint y: 112, distance: 237.2
click at [149, 112] on p "Because [PERSON_NAME] weighs 8.7kg , is active , and has a ideal body condition…" at bounding box center [264, 111] width 283 height 17
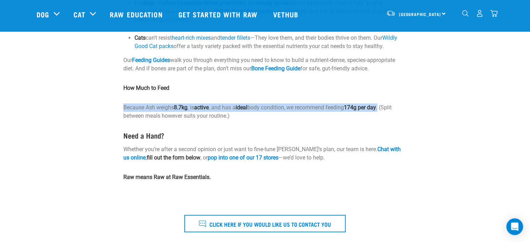
drag, startPoint x: 124, startPoint y: 105, endPoint x: 386, endPoint y: 110, distance: 261.5
click at [386, 110] on p "Because [PERSON_NAME] weighs 8.7kg , is active , and has a ideal body condition…" at bounding box center [264, 111] width 283 height 17
copy p "Because [PERSON_NAME] weighs 8.7kg , is active , and has a ideal body condition…"
click at [497, 15] on img "dropdown navigation" at bounding box center [493, 13] width 7 height 7
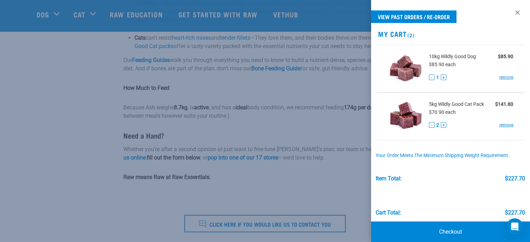
click at [235, 189] on div at bounding box center [265, 121] width 530 height 242
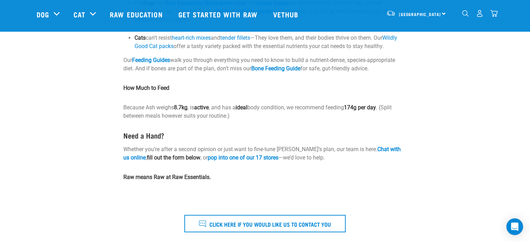
scroll to position [0, 0]
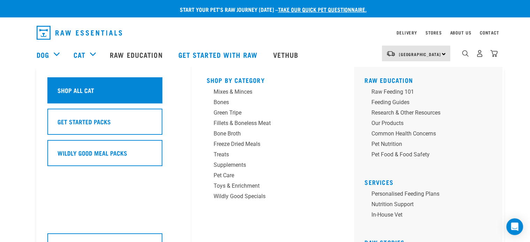
click at [88, 85] on div "Shop All Cat" at bounding box center [104, 90] width 115 height 26
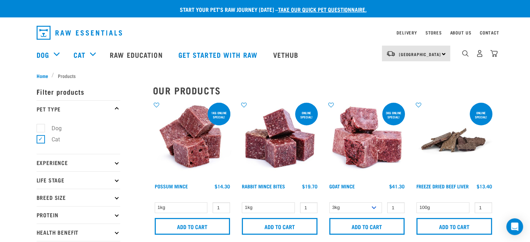
click at [88, 85] on p "Filter products" at bounding box center [79, 91] width 84 height 17
click at [40, 129] on label "Dog" at bounding box center [52, 128] width 24 height 9
click at [40, 129] on input "Dog" at bounding box center [39, 127] width 5 height 5
checkbox input "true"
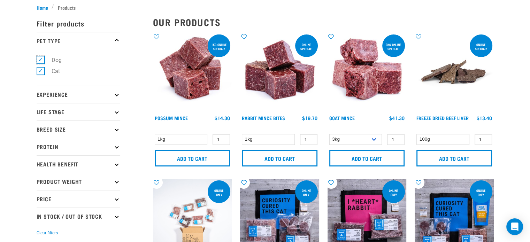
scroll to position [70, 0]
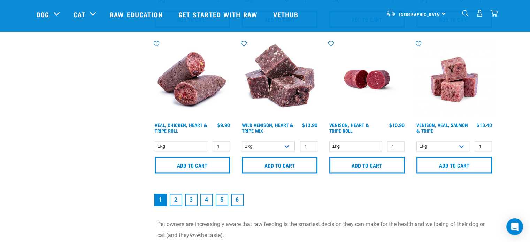
scroll to position [1043, 0]
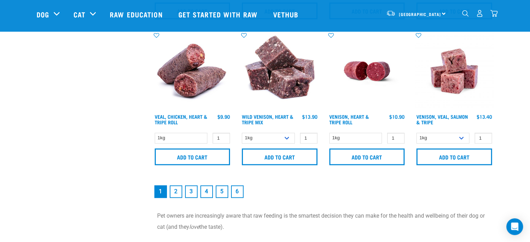
click at [177, 189] on link "2" at bounding box center [176, 191] width 13 height 13
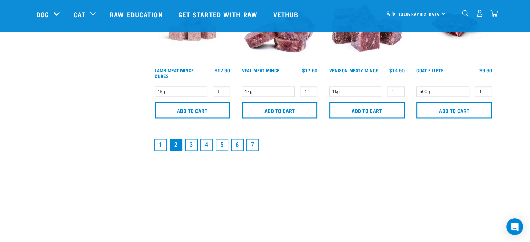
scroll to position [1100, 0]
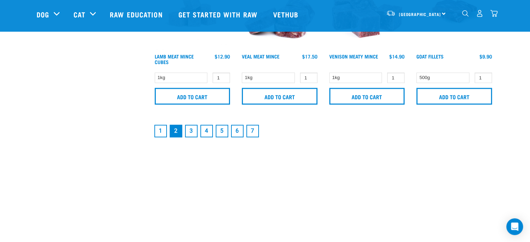
click at [190, 130] on link "3" at bounding box center [191, 131] width 13 height 13
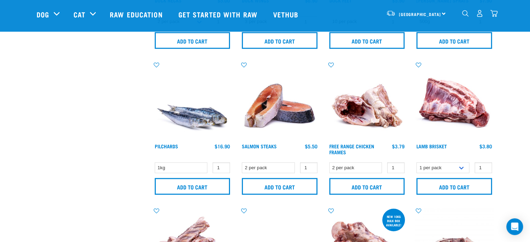
scroll to position [494, 0]
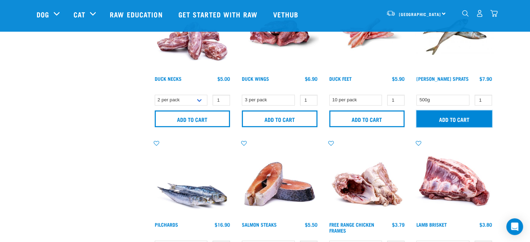
click at [431, 122] on input "Add to cart" at bounding box center [454, 118] width 76 height 17
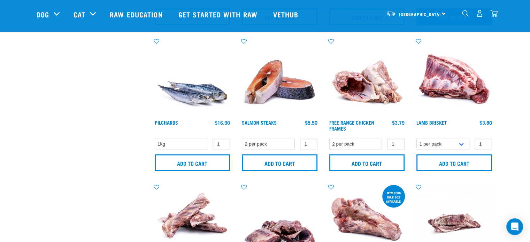
scroll to position [599, 0]
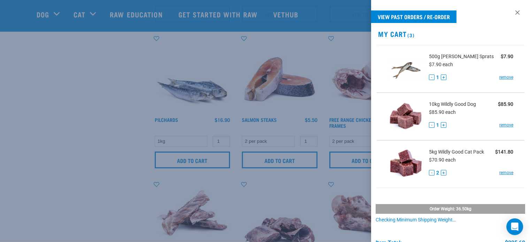
click at [284, 185] on div at bounding box center [265, 121] width 530 height 242
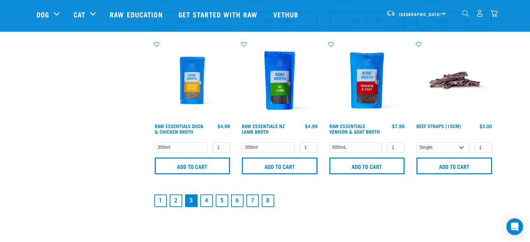
scroll to position [1031, 0]
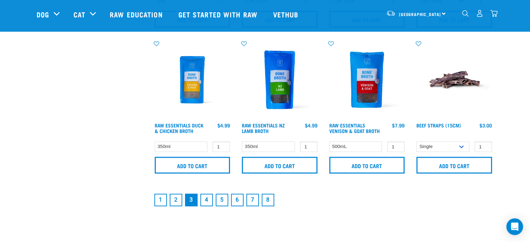
click at [206, 199] on link "4" at bounding box center [206, 200] width 13 height 13
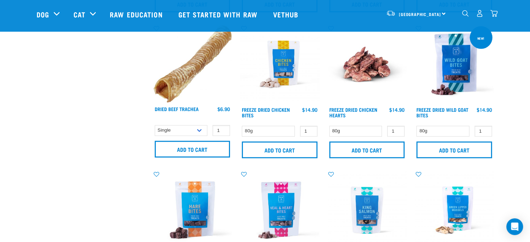
scroll to position [1047, 0]
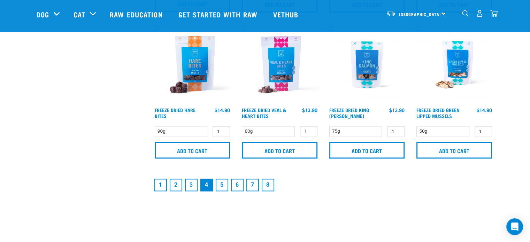
click at [249, 179] on link "7" at bounding box center [252, 185] width 13 height 13
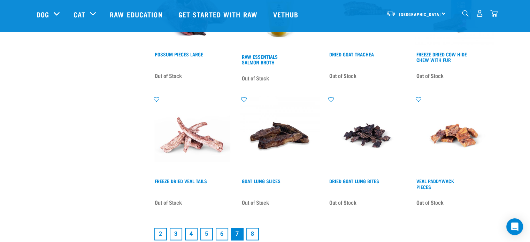
scroll to position [848, 0]
click at [223, 229] on link "6" at bounding box center [222, 233] width 13 height 13
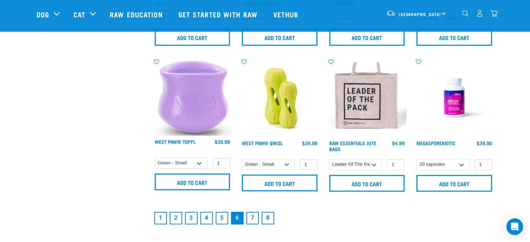
scroll to position [1058, 0]
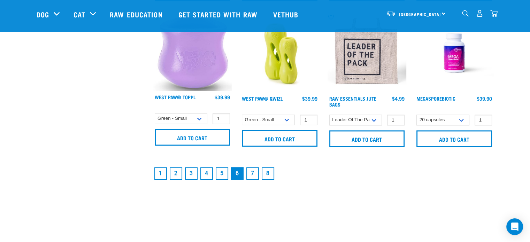
click at [253, 170] on link "7" at bounding box center [252, 173] width 13 height 13
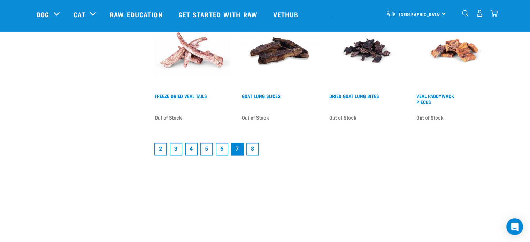
scroll to position [933, 0]
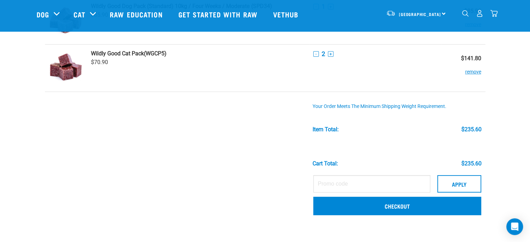
scroll to position [120, 0]
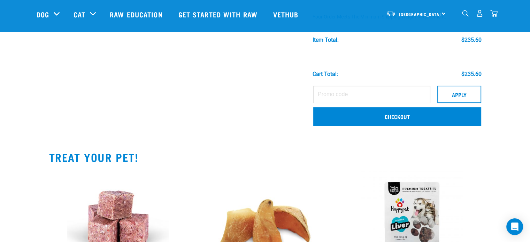
click at [412, 175] on img at bounding box center [412, 220] width 102 height 102
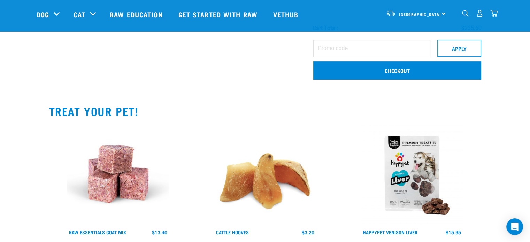
scroll to position [210, 0]
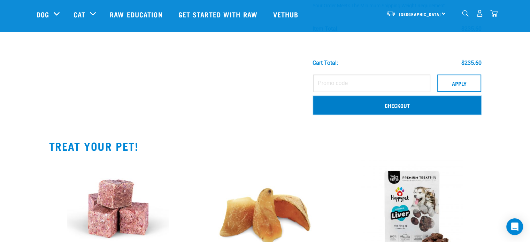
click at [414, 105] on link "Checkout" at bounding box center [397, 105] width 168 height 18
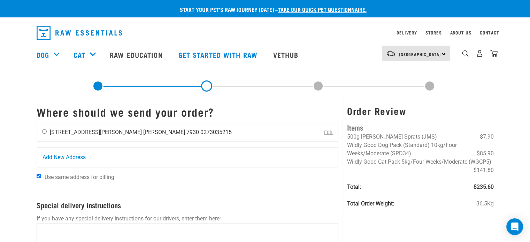
click at [46, 133] on div "[PERSON_NAME] [STREET_ADDRESS][PERSON_NAME] [PERSON_NAME] 7930 0273035215" at bounding box center [137, 132] width 200 height 17
click at [45, 131] on input "radio" at bounding box center [44, 131] width 5 height 5
radio input "true"
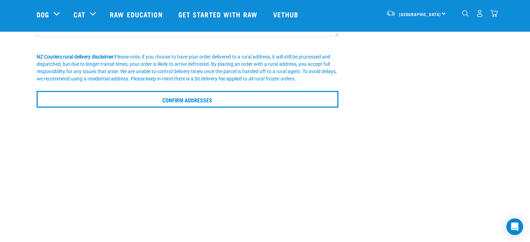
scroll to position [176, 0]
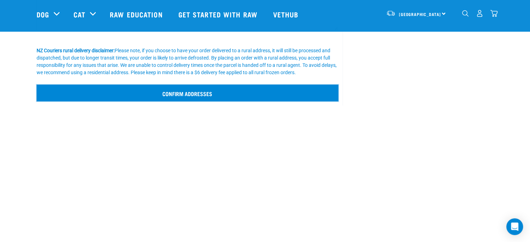
click at [188, 92] on input "Confirm addresses" at bounding box center [188, 93] width 302 height 17
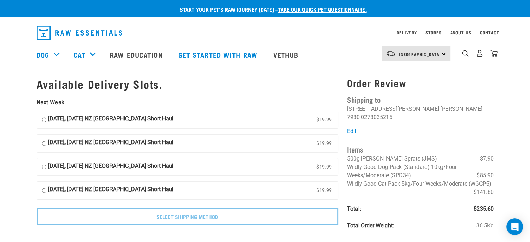
click at [44, 119] on input "[DATE], [DATE] NZ [GEOGRAPHIC_DATA] Short Haul $19.99" at bounding box center [44, 120] width 5 height 10
radio input "true"
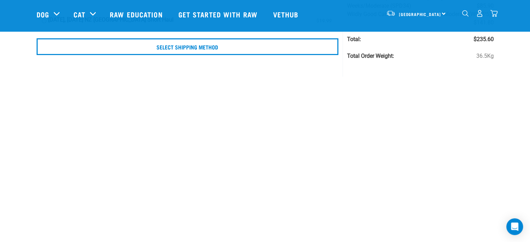
scroll to position [121, 0]
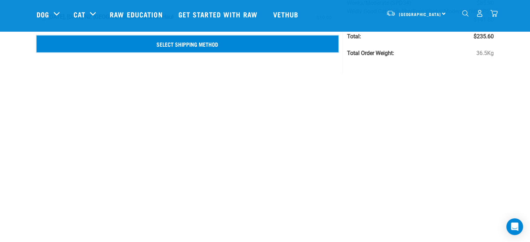
click at [244, 41] on input "Select Shipping Method" at bounding box center [188, 44] width 302 height 17
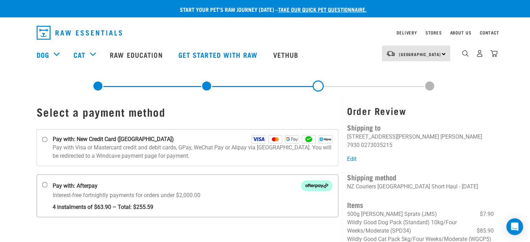
scroll to position [12, 0]
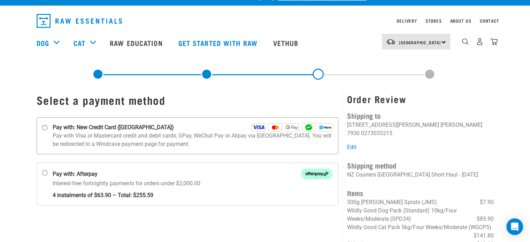
click at [42, 125] on input "Pay with: New Credit Card ([GEOGRAPHIC_DATA])" at bounding box center [45, 128] width 6 height 6
radio input "true"
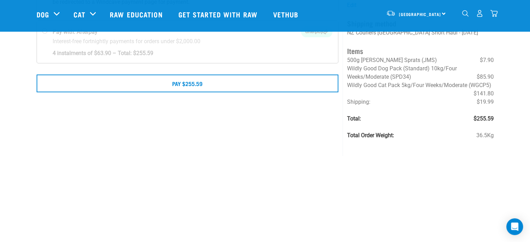
scroll to position [103, 0]
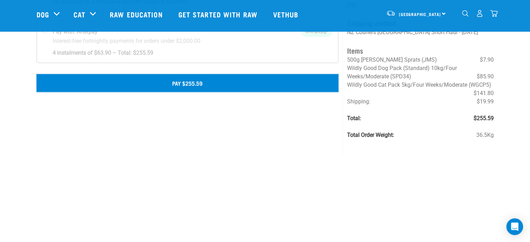
click at [140, 85] on button "Pay $255.59" at bounding box center [188, 82] width 302 height 17
